Goal: Task Accomplishment & Management: Complete application form

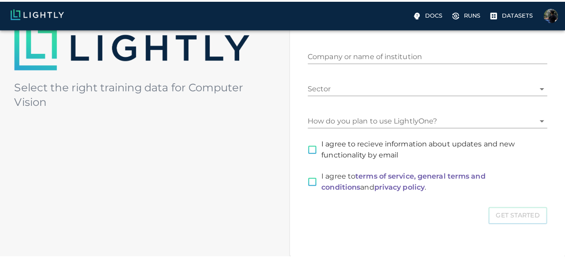
scroll to position [133, 0]
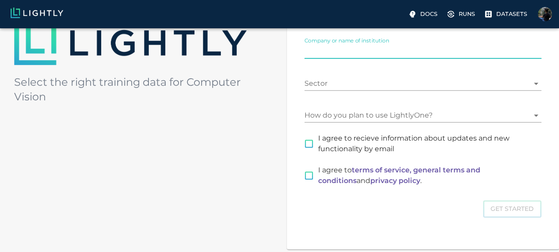
click at [373, 50] on input "Company or name of institution" at bounding box center [422, 52] width 237 height 14
type input "scrapperrs"
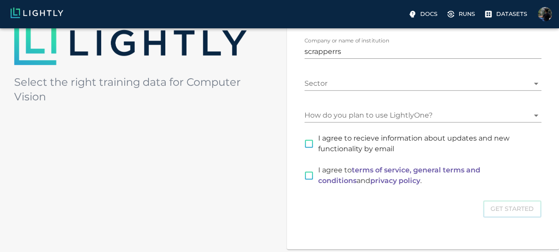
click at [361, 76] on div "Sector ​" at bounding box center [422, 79] width 237 height 21
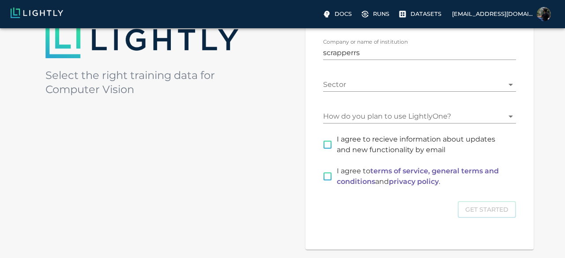
click at [360, 81] on body "Docs Runs Datasets [EMAIL_ADDRESS][DOMAIN_NAME] Welcome to Select the right tra…" at bounding box center [282, 103] width 565 height 414
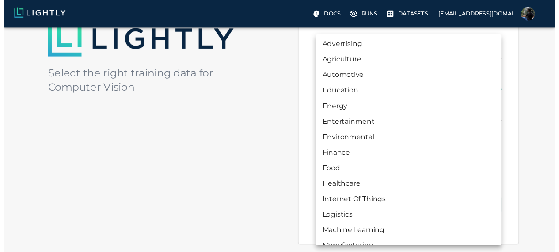
scroll to position [0, 0]
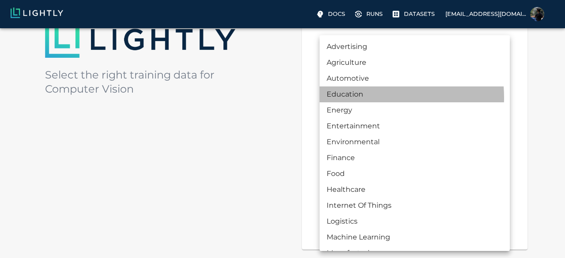
click at [353, 98] on li "Education" at bounding box center [415, 95] width 190 height 16
type input "EDUCATION"
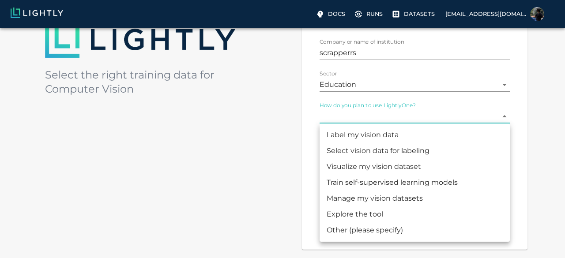
click at [353, 118] on body "Docs Runs Datasets [EMAIL_ADDRESS][DOMAIN_NAME] Welcome to Select the right tra…" at bounding box center [282, 103] width 565 height 414
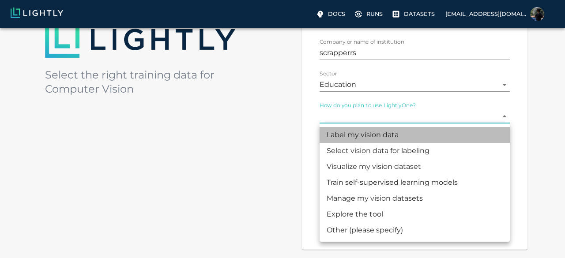
click at [375, 136] on li "Label my vision data" at bounding box center [415, 135] width 190 height 16
type input "LABELING"
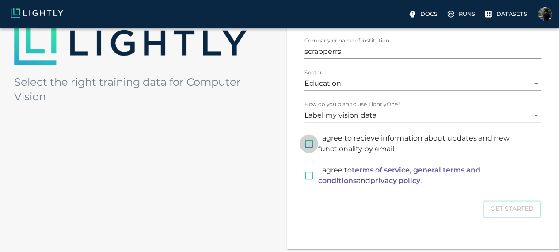
click at [318, 141] on input "I agree to recieve information about updates and new functionality by email" at bounding box center [309, 143] width 19 height 19
checkbox input "true"
click at [318, 176] on input "I agree to terms of service, general terms and conditions and privacy policy ." at bounding box center [309, 175] width 19 height 19
checkbox input "true"
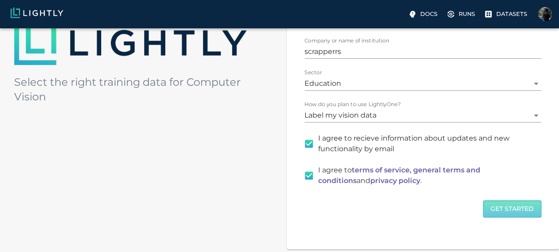
click at [483, 211] on button "Get Started" at bounding box center [512, 208] width 58 height 17
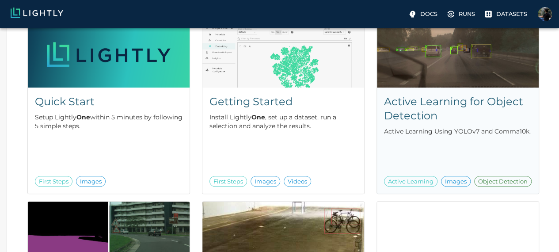
scroll to position [103, 0]
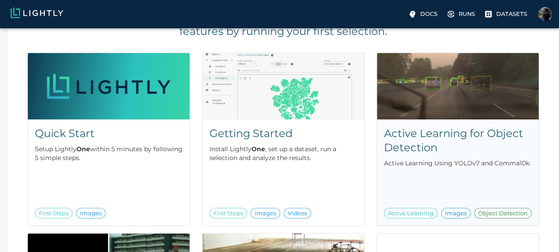
click at [427, 83] on img at bounding box center [458, 86] width 162 height 66
